Goal: Information Seeking & Learning: Learn about a topic

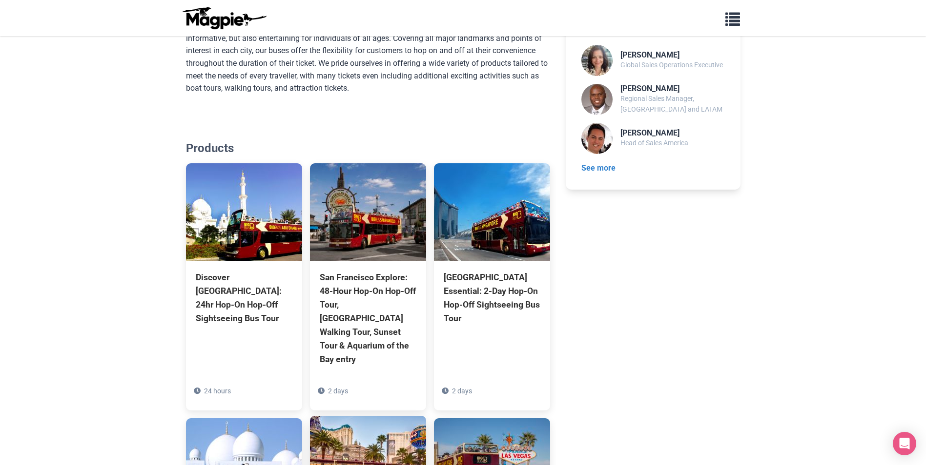
scroll to position [385, 0]
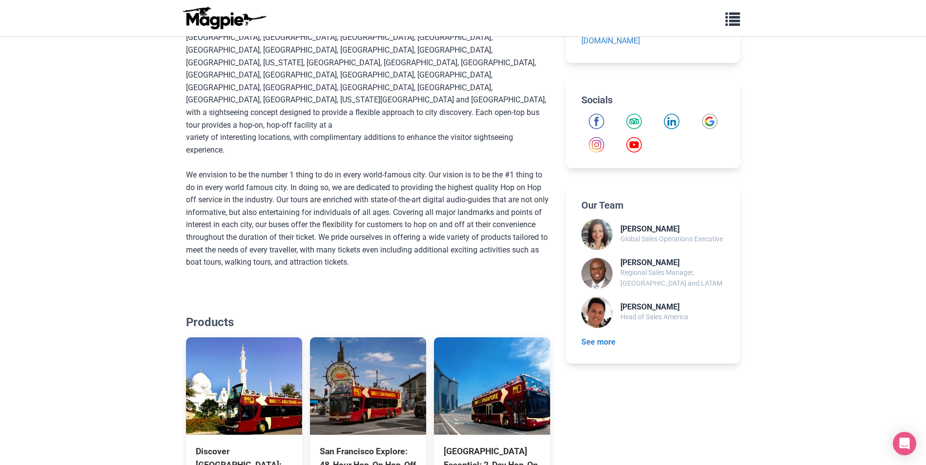
click at [665, 402] on div "Contact Information Website: bigbustours.com Email: tradesupport@bigbustours.co…" at bounding box center [652, 409] width 174 height 1033
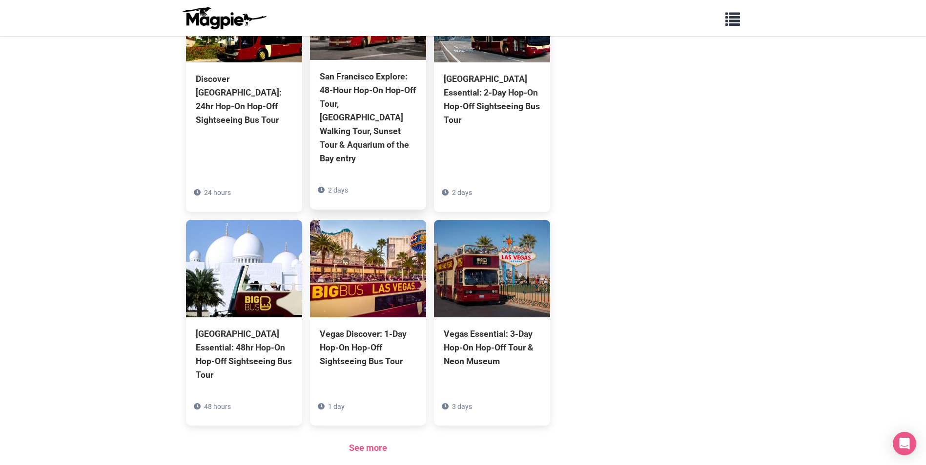
scroll to position [825, 0]
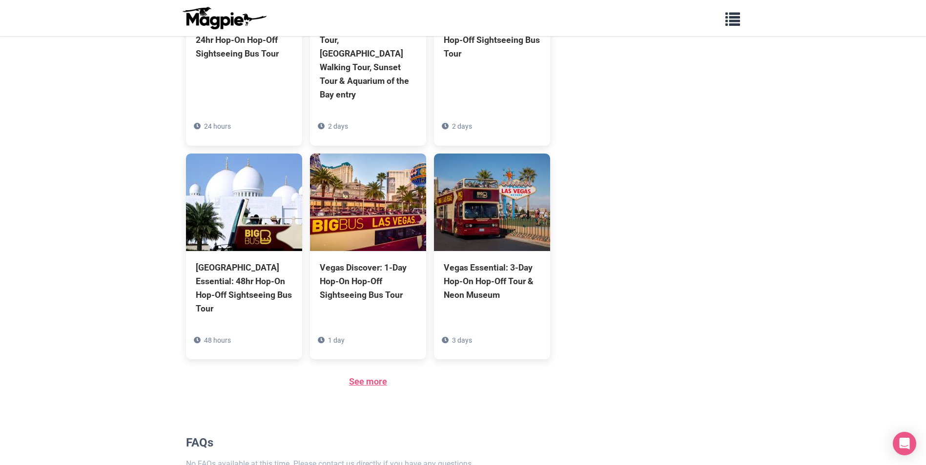
click at [378, 377] on link "See more" at bounding box center [368, 382] width 38 height 10
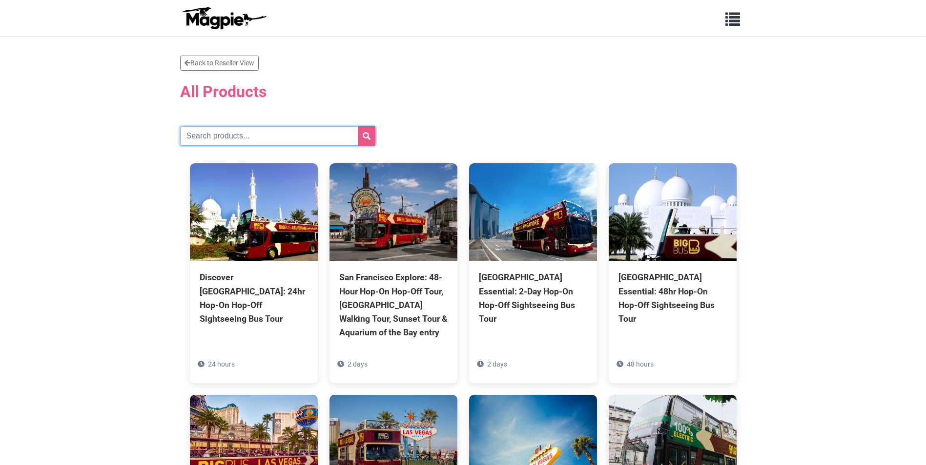
click at [235, 133] on input "text" at bounding box center [277, 136] width 195 height 20
type input "tourist"
click at [366, 140] on icon "submit" at bounding box center [367, 136] width 8 height 8
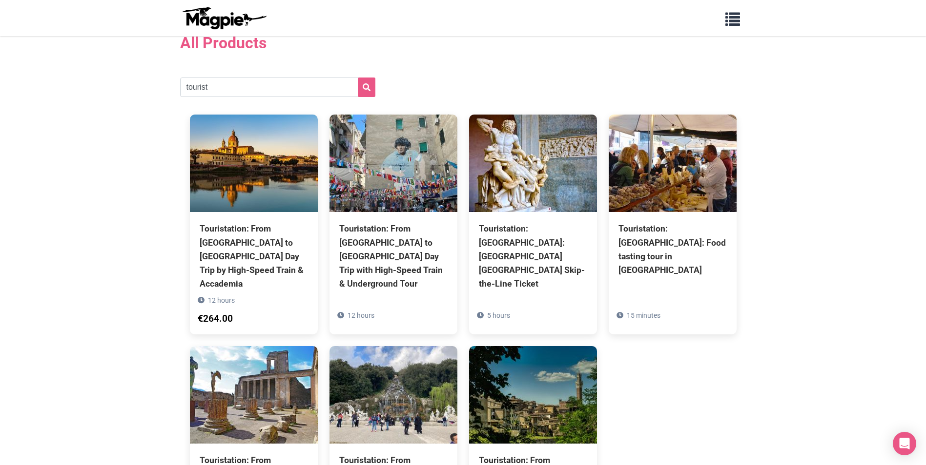
scroll to position [98, 0]
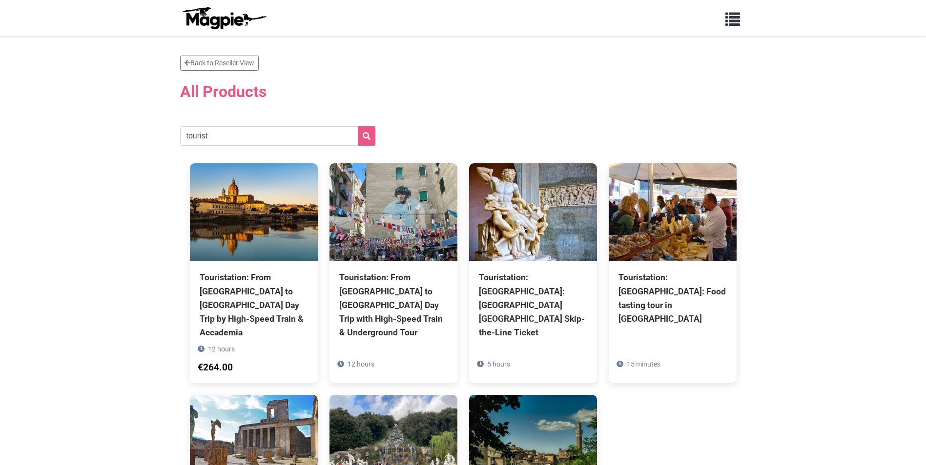
scroll to position [146, 0]
